Goal: Information Seeking & Learning: Learn about a topic

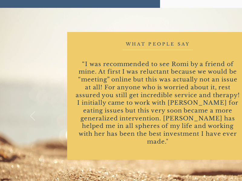
scroll to position [739, 0]
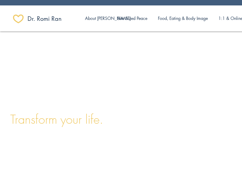
scroll to position [0, 65]
